Goal: Task Accomplishment & Management: Manage account settings

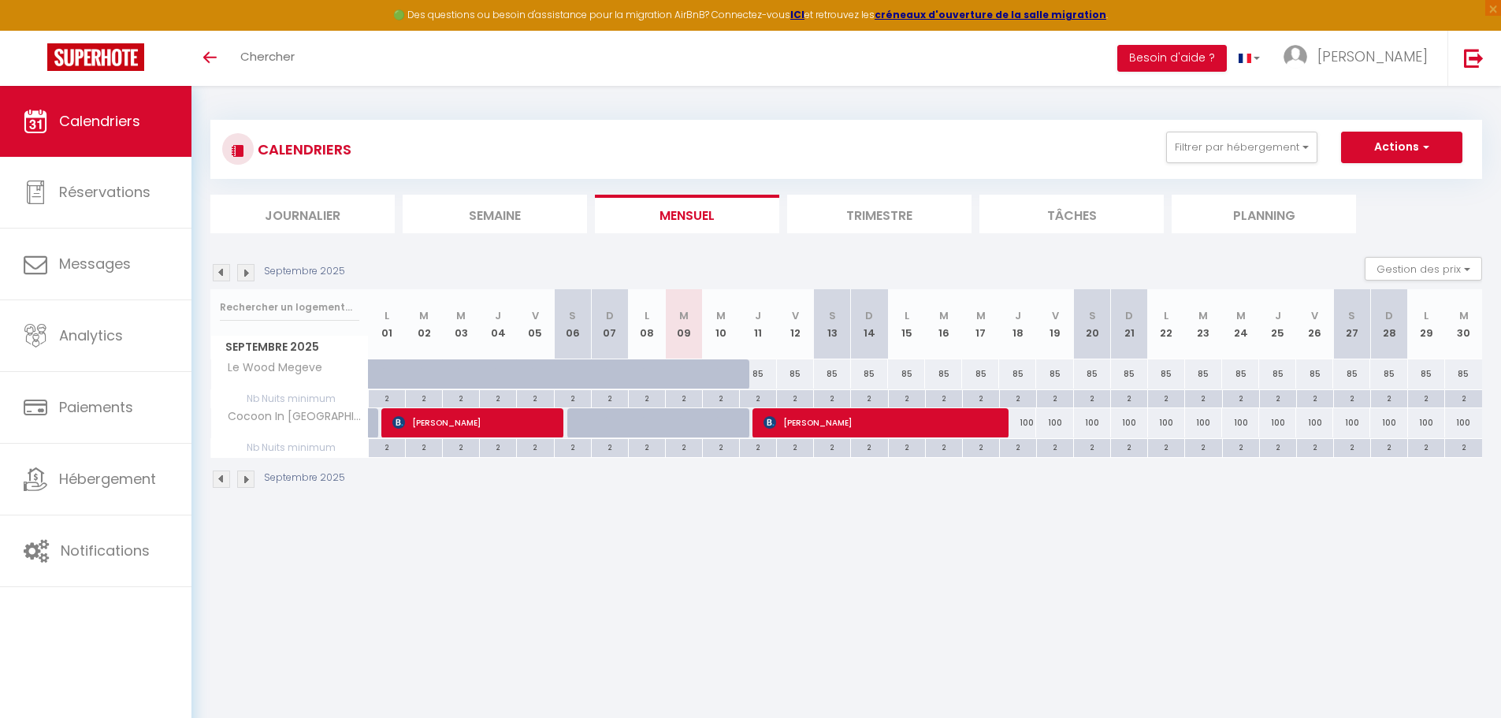
click at [249, 269] on img at bounding box center [245, 272] width 17 height 17
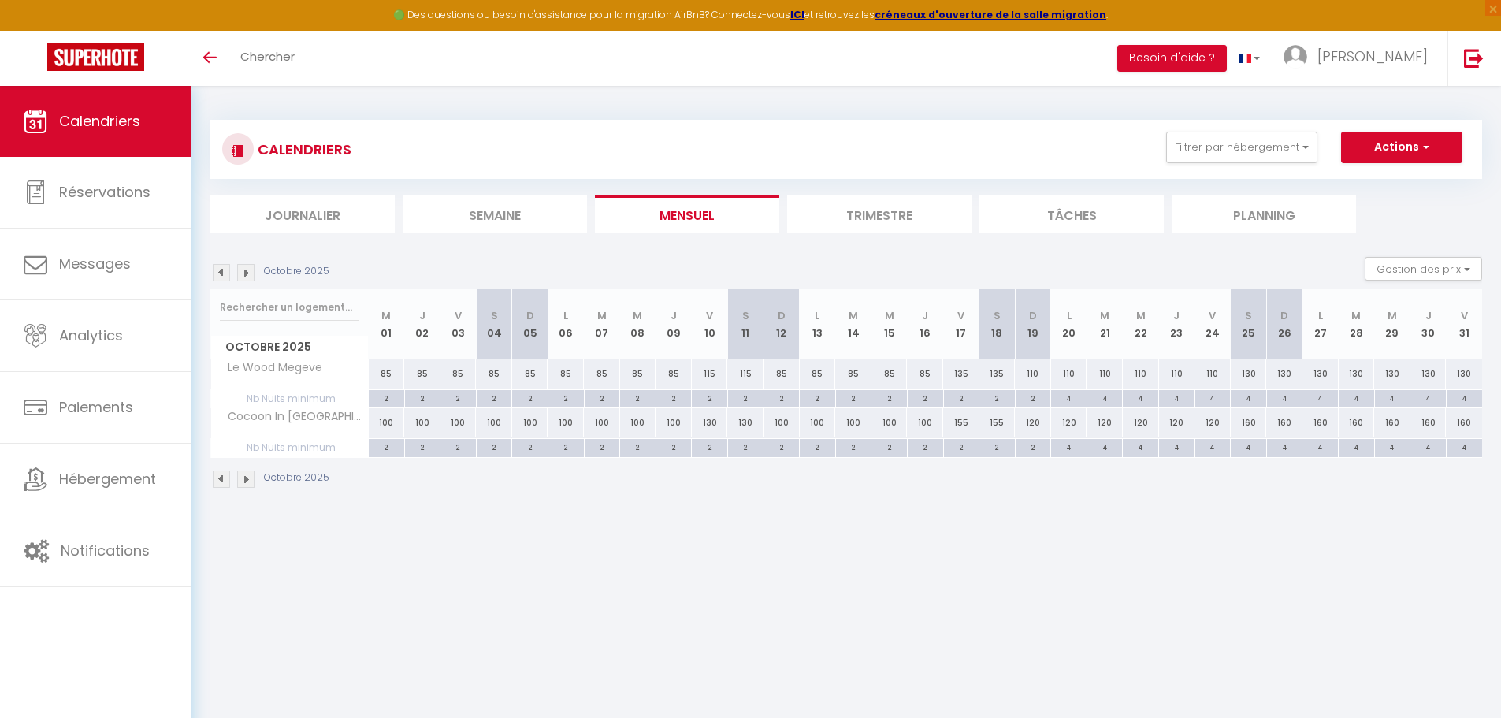
click at [249, 269] on img at bounding box center [245, 272] width 17 height 17
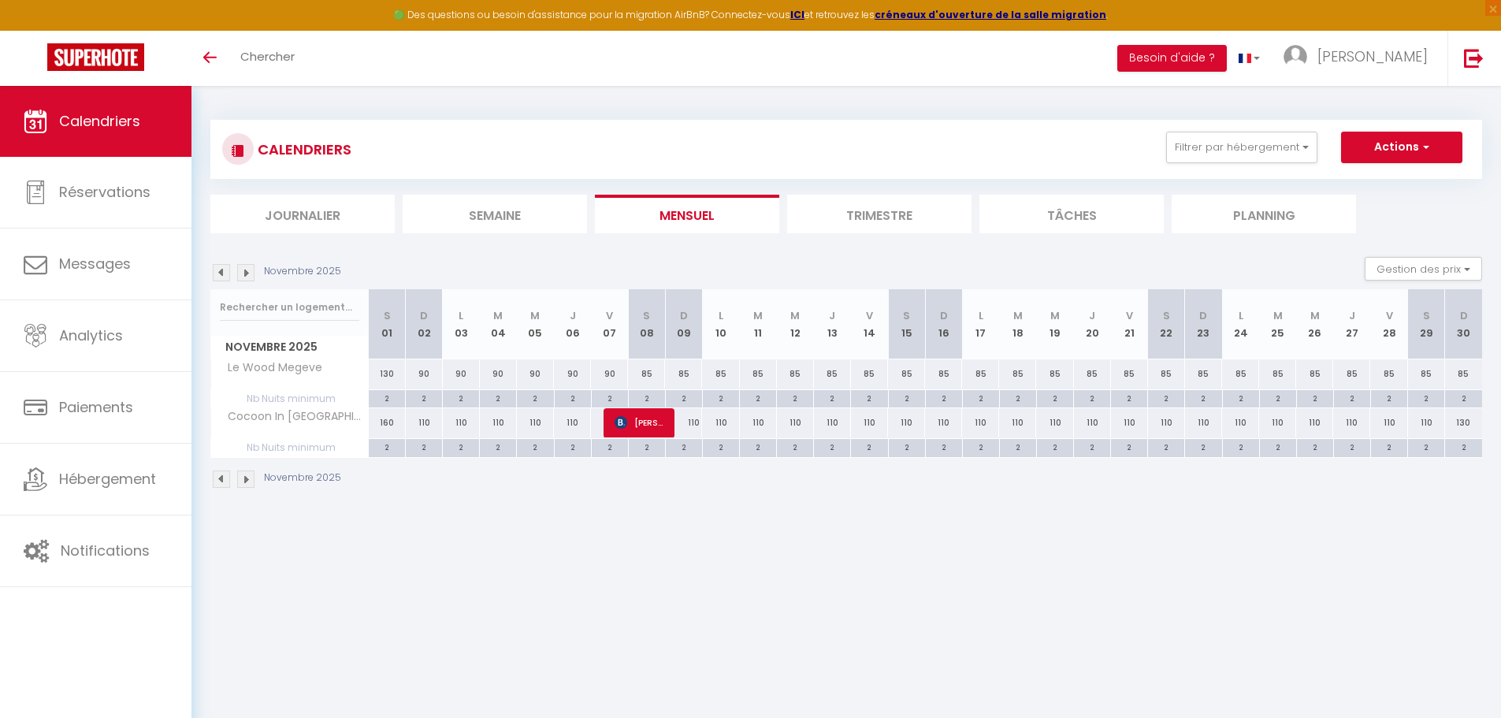
click at [249, 269] on img at bounding box center [245, 272] width 17 height 17
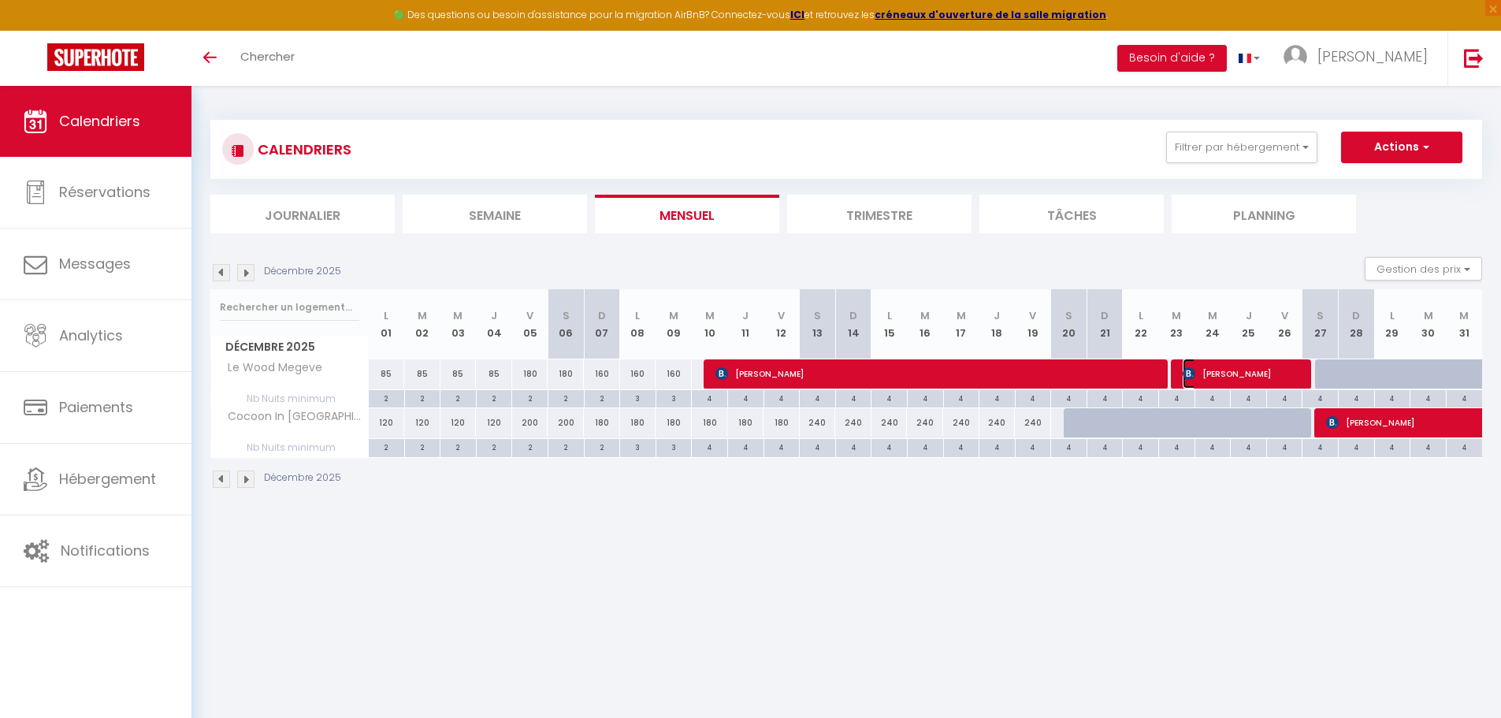
click at [1241, 373] on span "[PERSON_NAME]" at bounding box center [1242, 373] width 121 height 30
select select "OK"
select select "0"
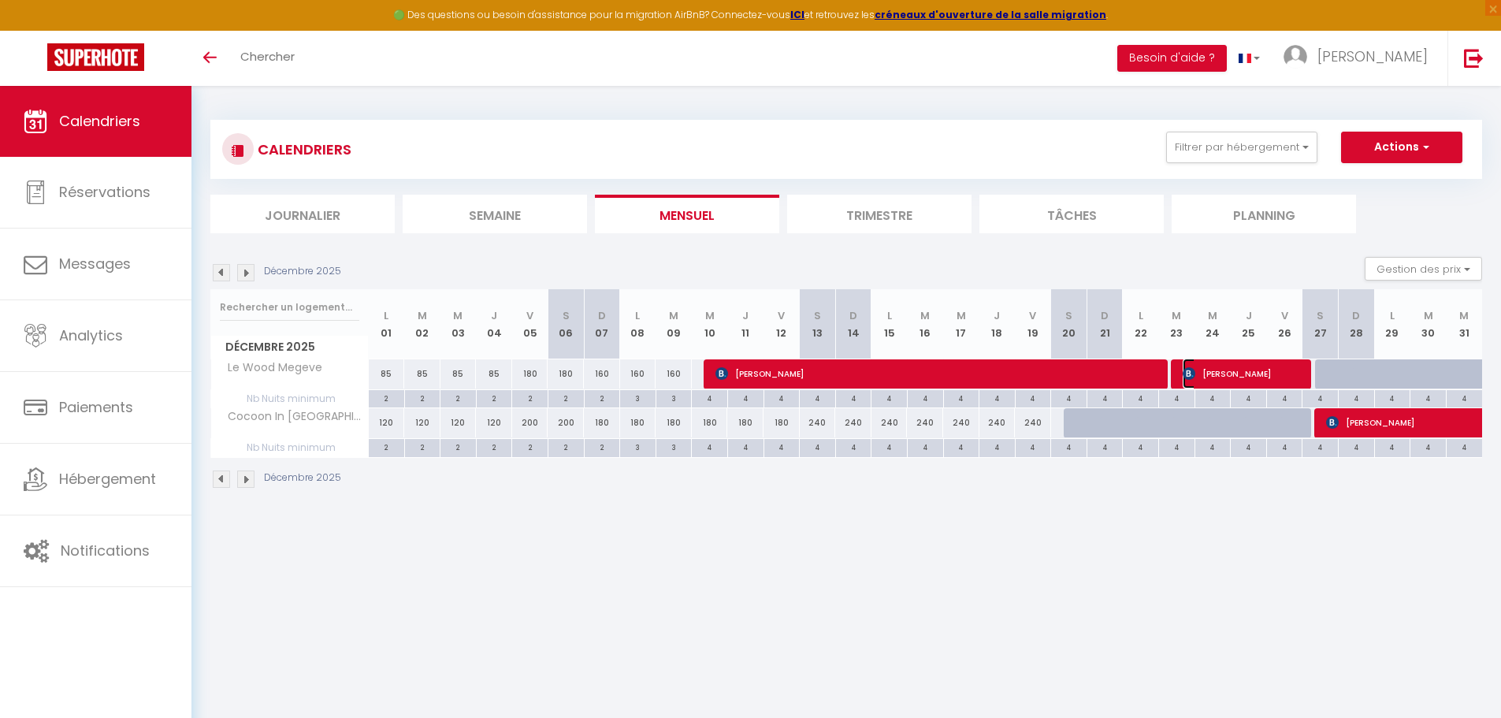
select select "1"
select select
